Goal: Task Accomplishment & Management: Use online tool/utility

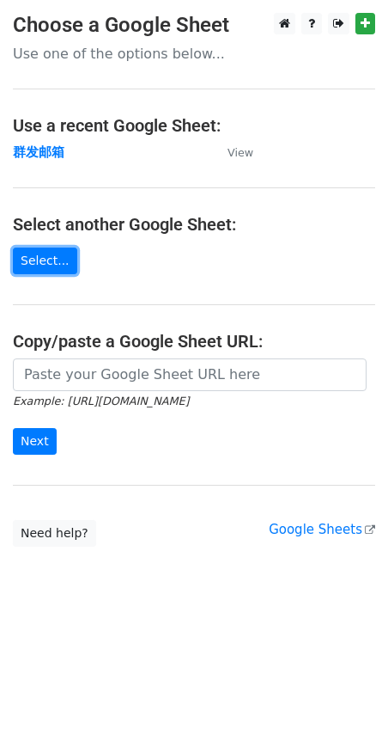
click at [57, 263] on link "Select..." at bounding box center [45, 260] width 64 height 27
click at [42, 265] on link "Select..." at bounding box center [45, 260] width 64 height 27
click at [56, 258] on link "Select..." at bounding box center [45, 260] width 64 height 27
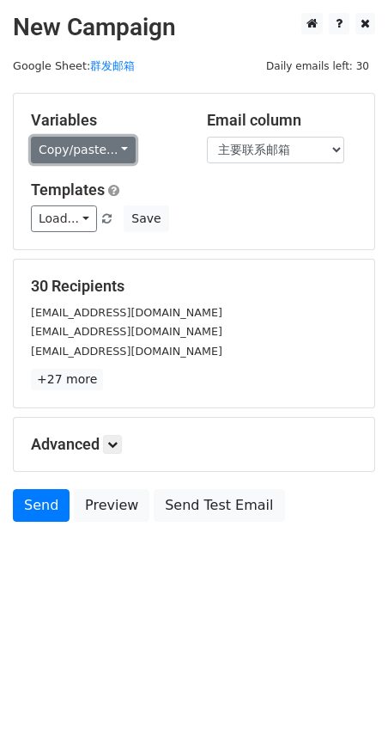
click at [61, 144] on link "Copy/paste..." at bounding box center [83, 150] width 105 height 27
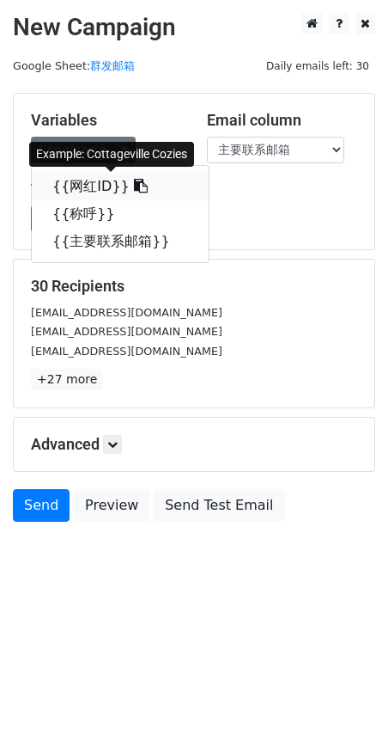
click at [76, 177] on link "{{网红ID}}" at bounding box center [120, 186] width 177 height 27
